Goal: Complete application form

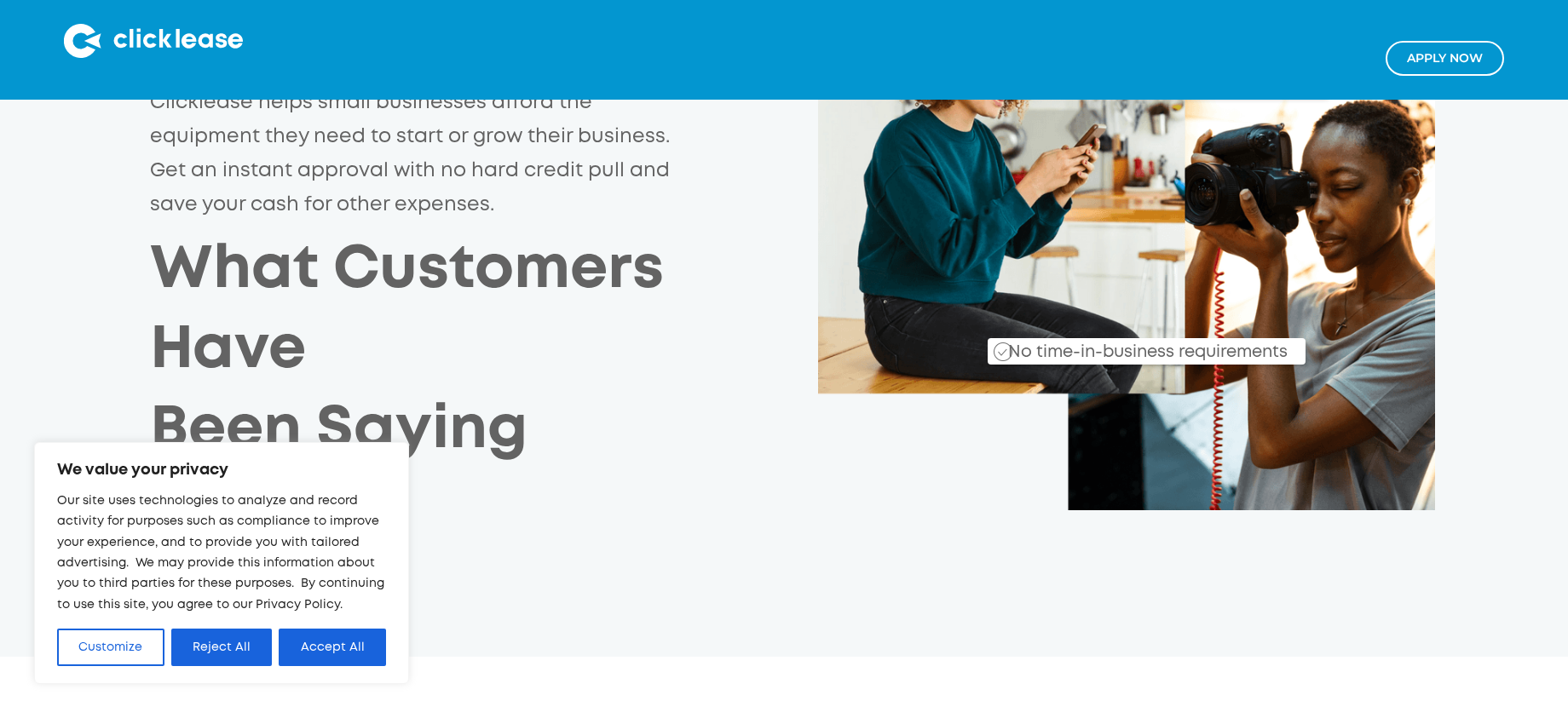
scroll to position [351, 0]
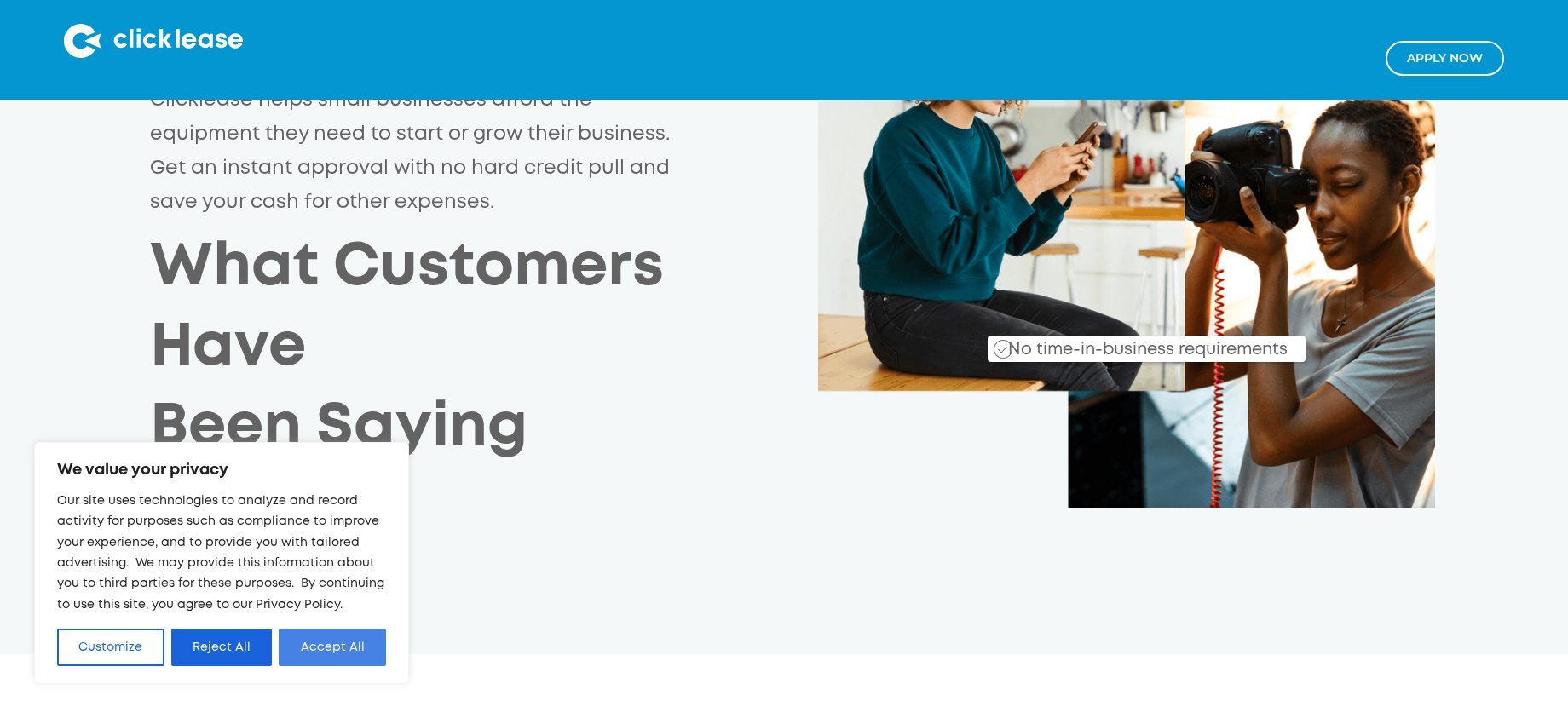
click at [349, 645] on button "Accept All" at bounding box center [332, 646] width 107 height 37
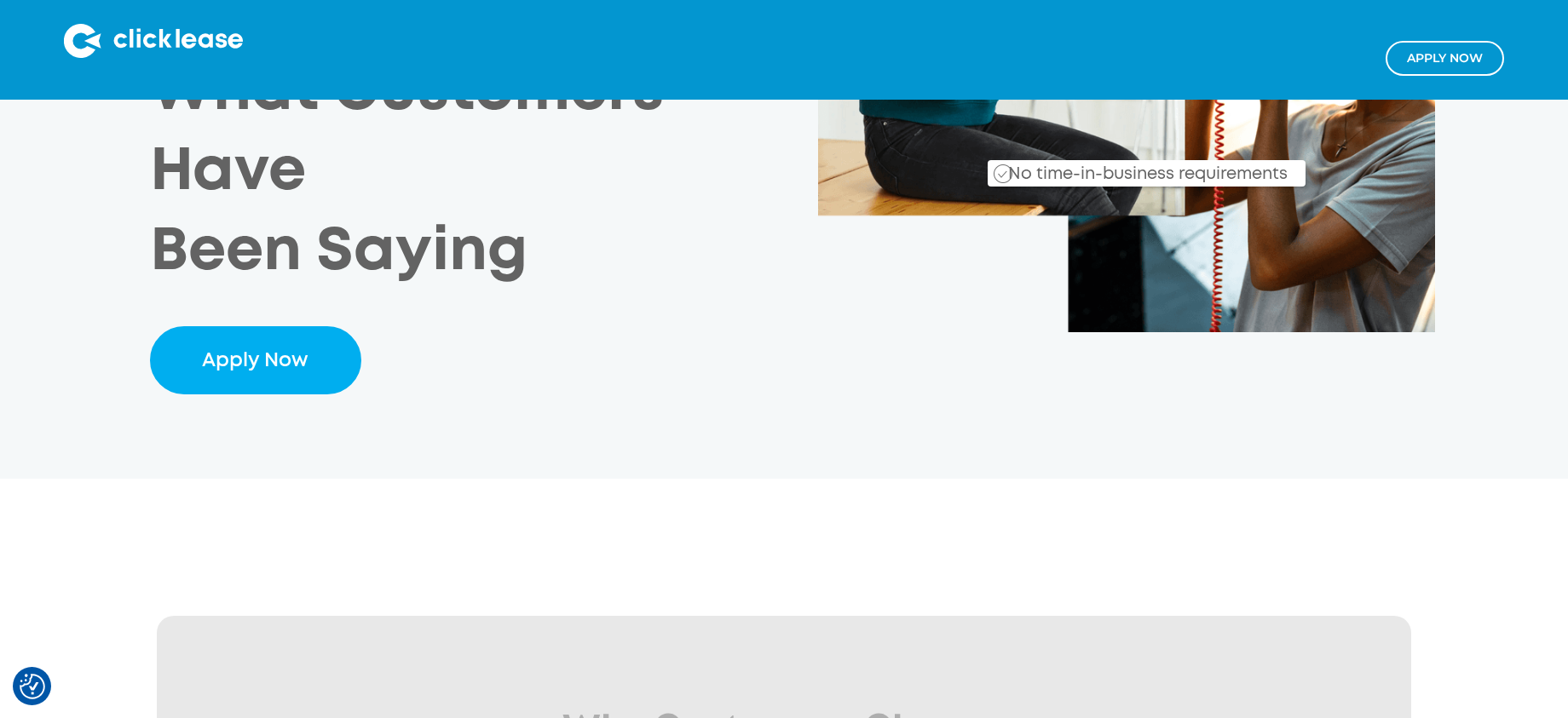
scroll to position [528, 0]
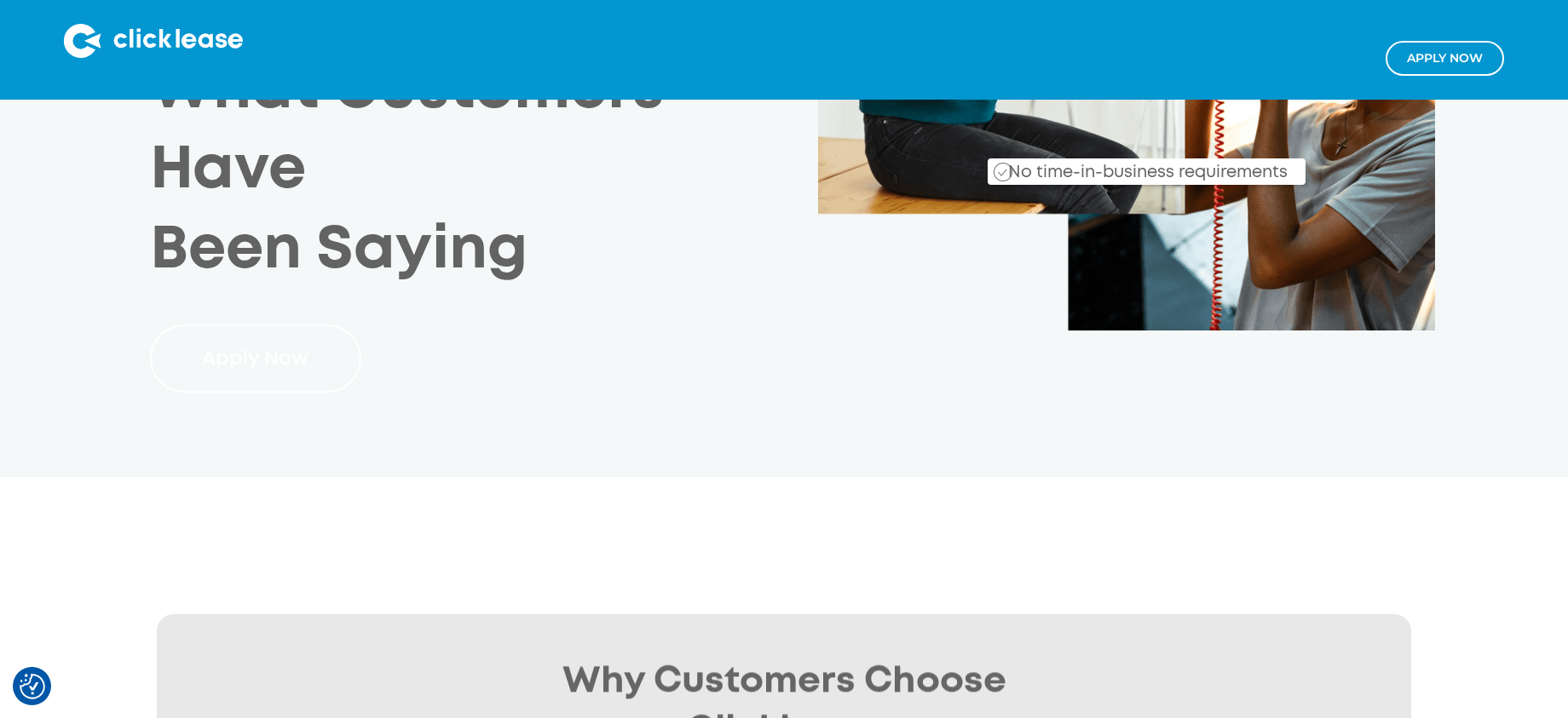
click at [270, 368] on link "Apply Now" at bounding box center [255, 358] width 210 height 68
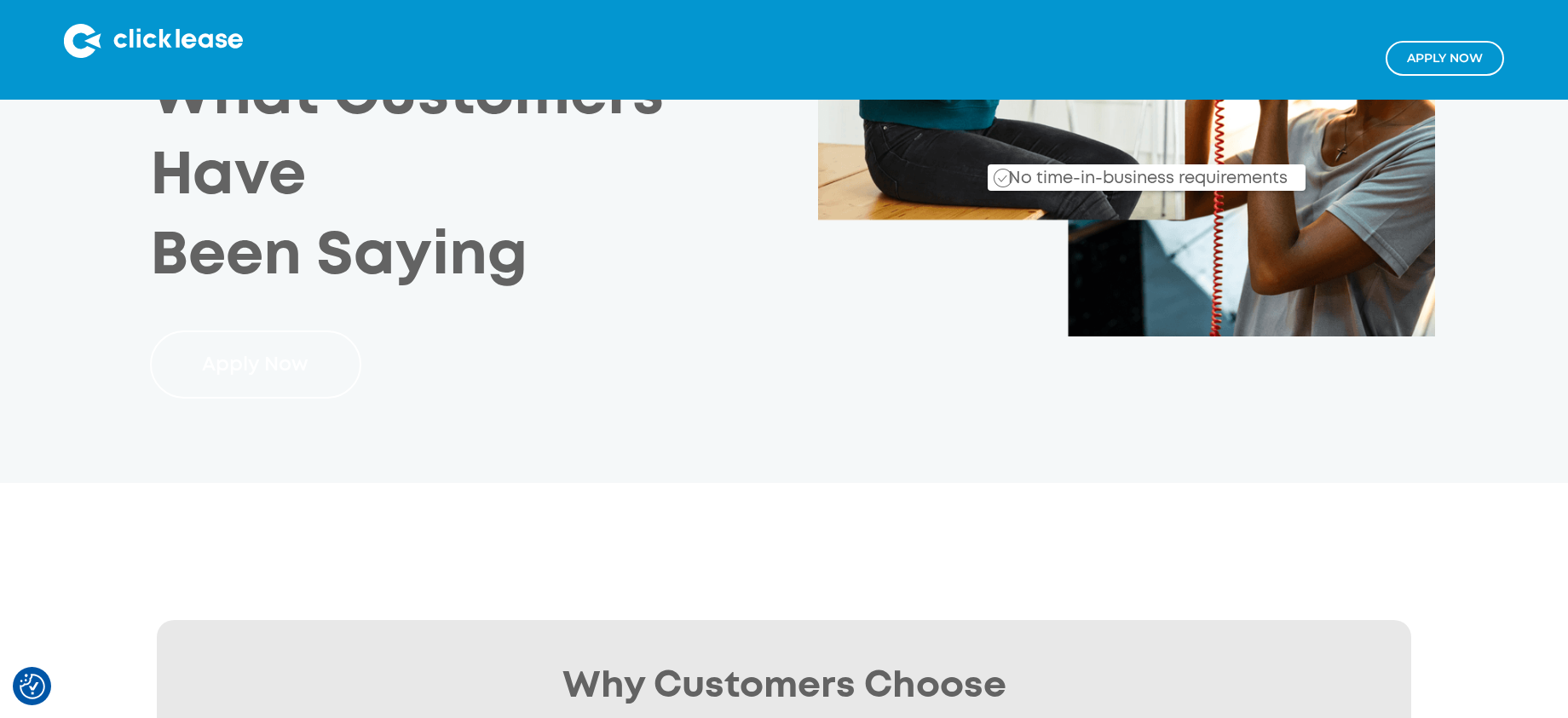
click at [272, 365] on link "Apply Now" at bounding box center [255, 364] width 210 height 68
